Goal: Task Accomplishment & Management: Manage account settings

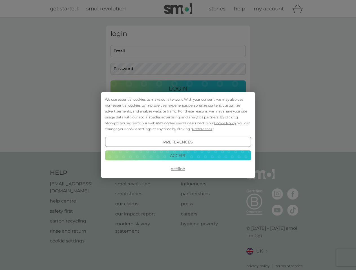
click at [225, 123] on span "Cookie Policy" at bounding box center [225, 123] width 22 height 4
click at [201, 129] on div "login Email Password Login ● ● ● ● ● ● ● ● ● ● ● ● ● ● ● ● ● ● ● ● ● ● ● ● ● ● …" at bounding box center [178, 85] width 144 height 119
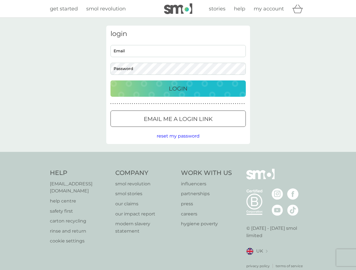
click at [178, 142] on div "login Email Password Login ● ● ● ● ● ● ● ● ● ● ● ● ● ● ● ● ● ● ● ● ● ● ● ● ● ● …" at bounding box center [178, 85] width 144 height 119
click at [178, 169] on div "Help [EMAIL_ADDRESS][DOMAIN_NAME] help centre safety first carton recycling rin…" at bounding box center [178, 219] width 256 height 100
click at [178, 155] on div "Help [EMAIL_ADDRESS][DOMAIN_NAME] help centre safety first carton recycling rin…" at bounding box center [178, 219] width 356 height 134
